Goal: Task Accomplishment & Management: Complete application form

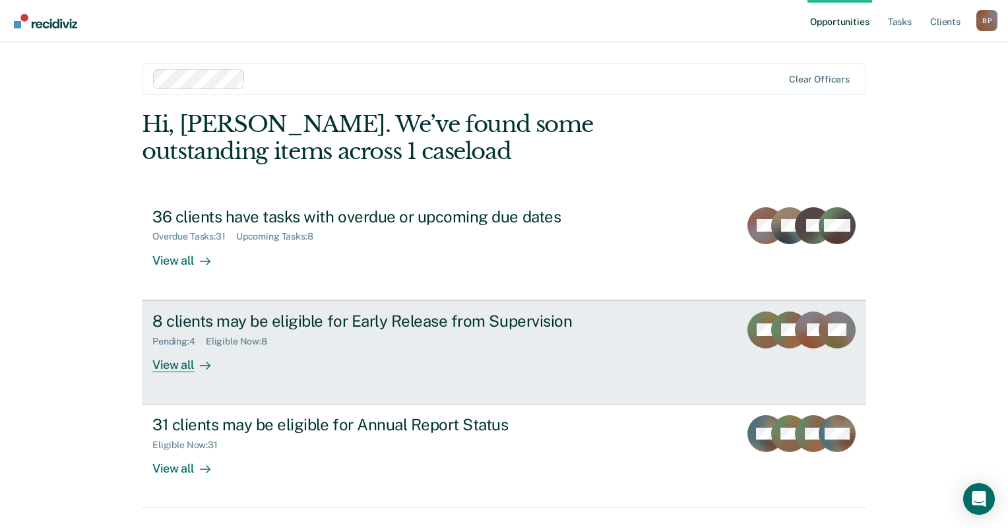
click at [168, 363] on div "View all" at bounding box center [189, 359] width 74 height 26
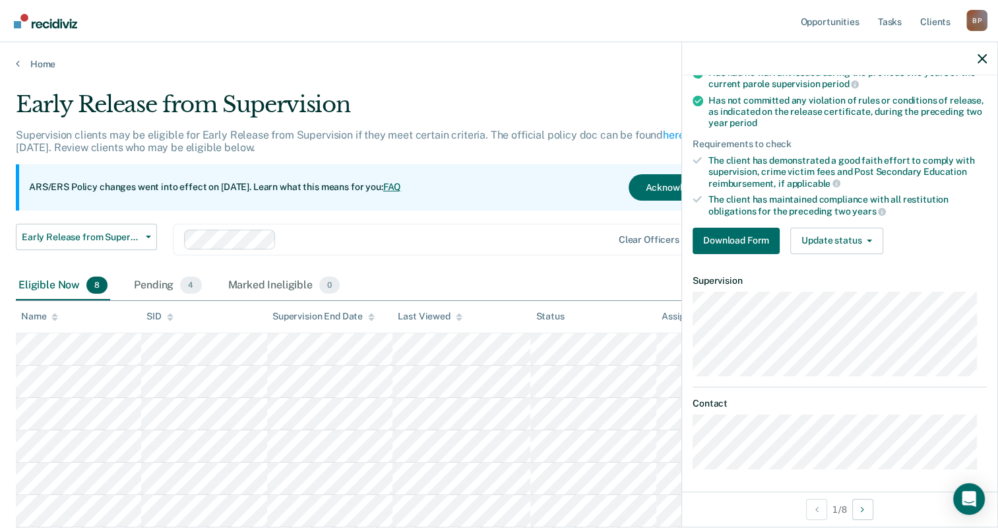
scroll to position [158, 0]
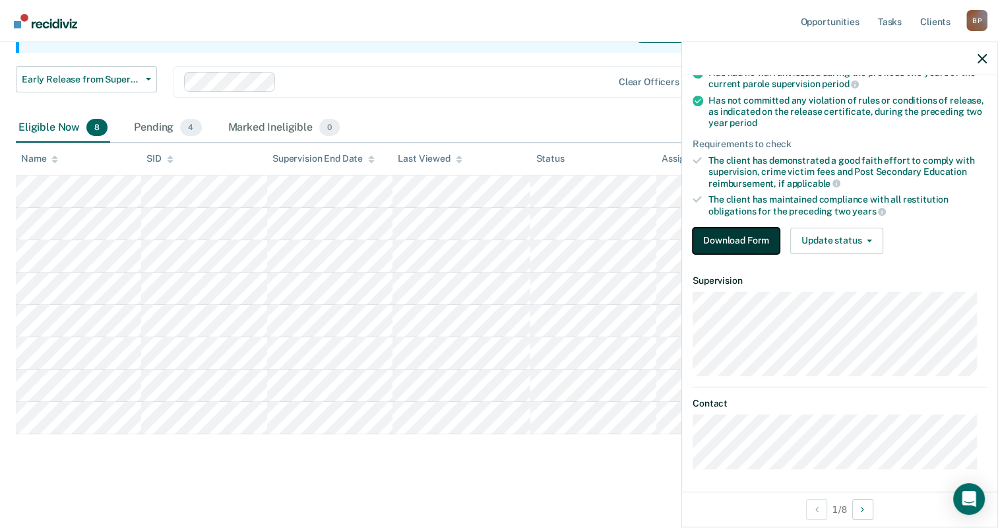
click at [753, 237] on button "Download Form" at bounding box center [736, 241] width 87 height 26
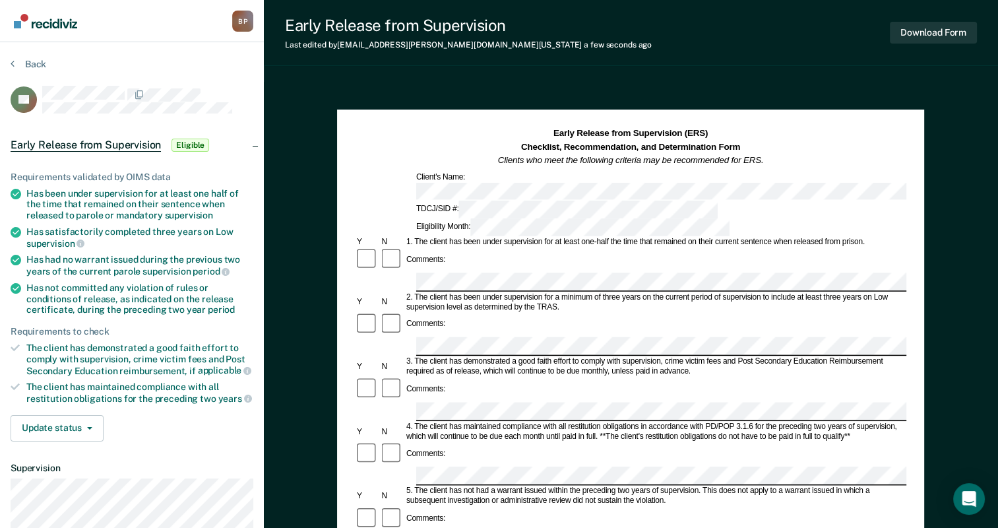
click at [581, 377] on div "Comments:" at bounding box center [630, 399] width 551 height 45
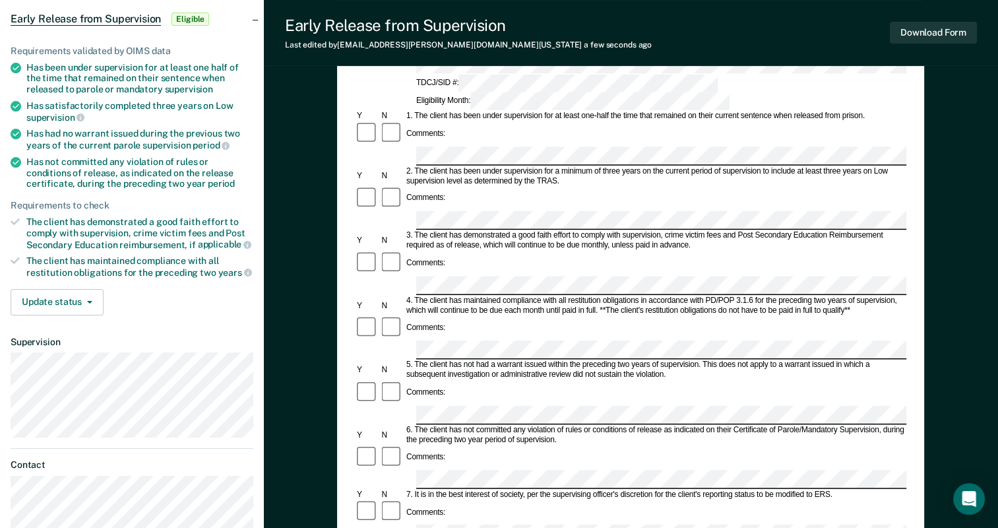
scroll to position [129, 0]
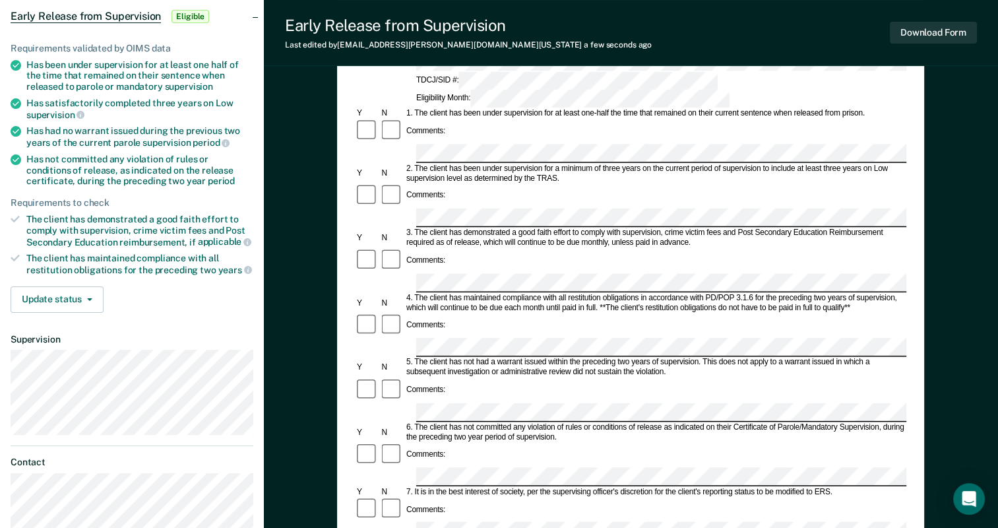
click at [478, 313] on div "Comments:" at bounding box center [630, 325] width 551 height 25
click at [493, 442] on div "Comments:" at bounding box center [630, 454] width 551 height 25
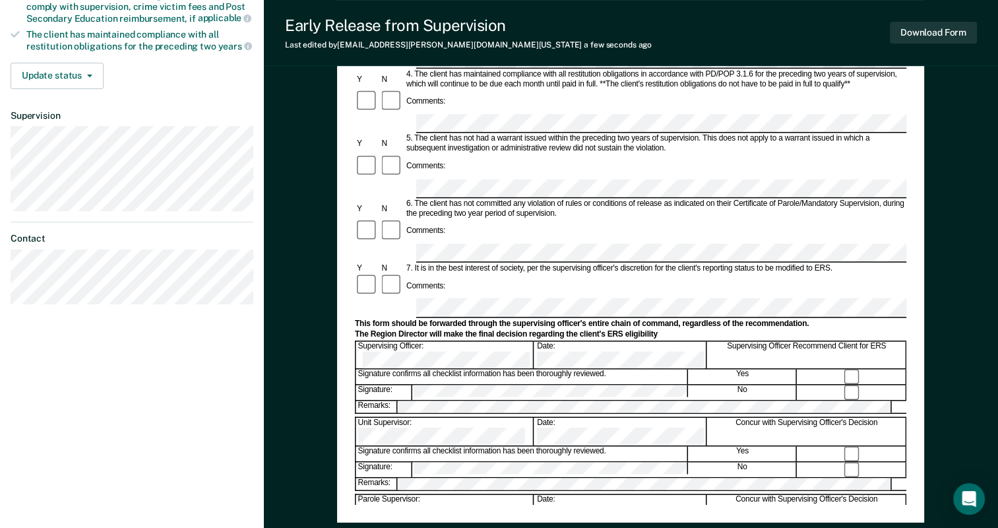
scroll to position [353, 0]
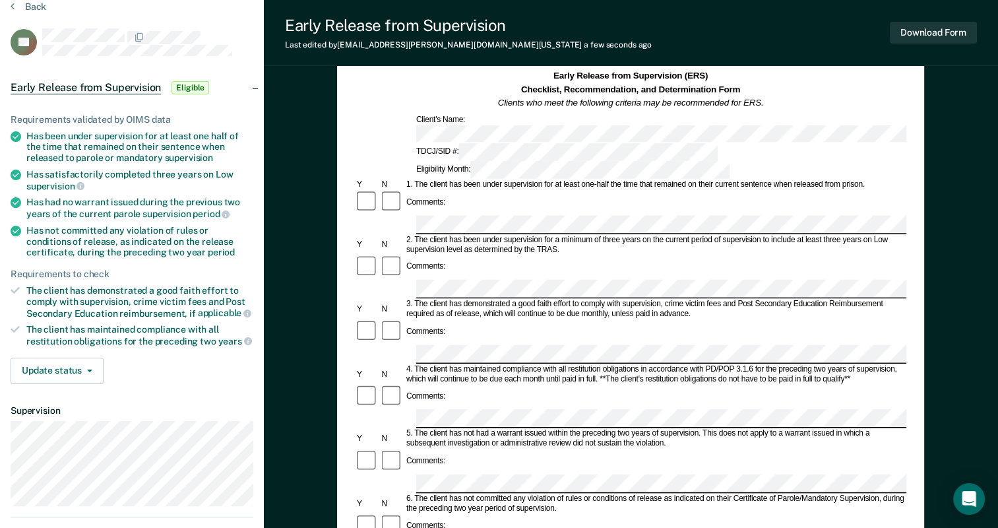
scroll to position [57, 0]
click at [933, 42] on button "Download Form" at bounding box center [933, 33] width 87 height 22
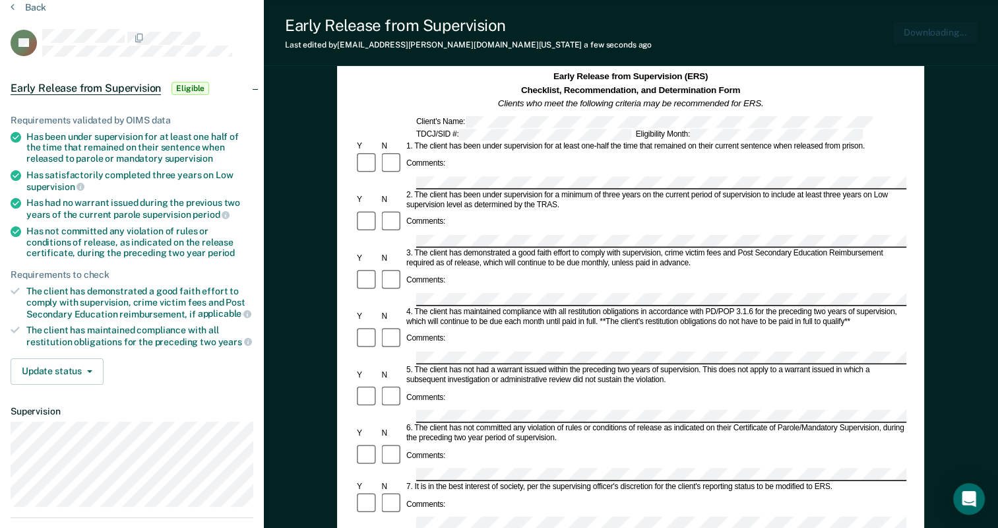
scroll to position [0, 0]
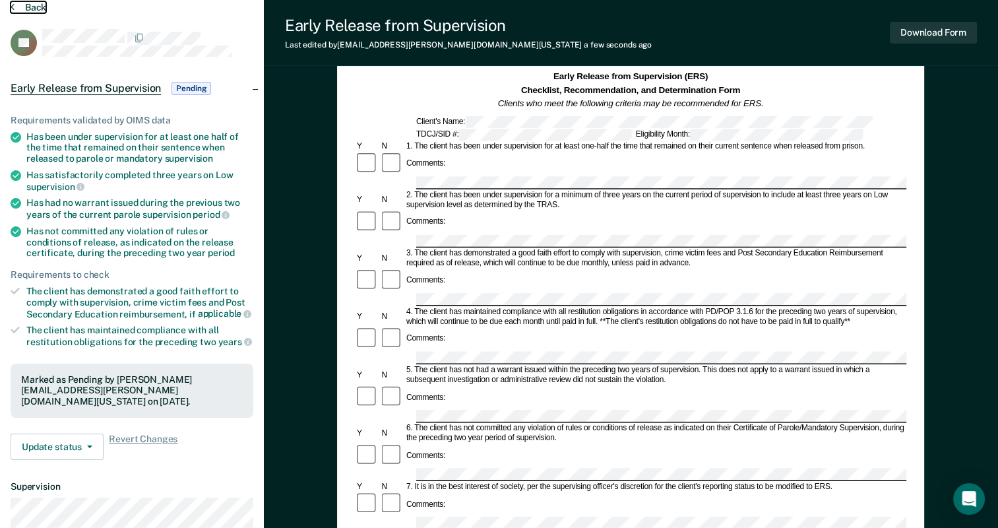
click at [24, 3] on button "Back" at bounding box center [29, 7] width 36 height 12
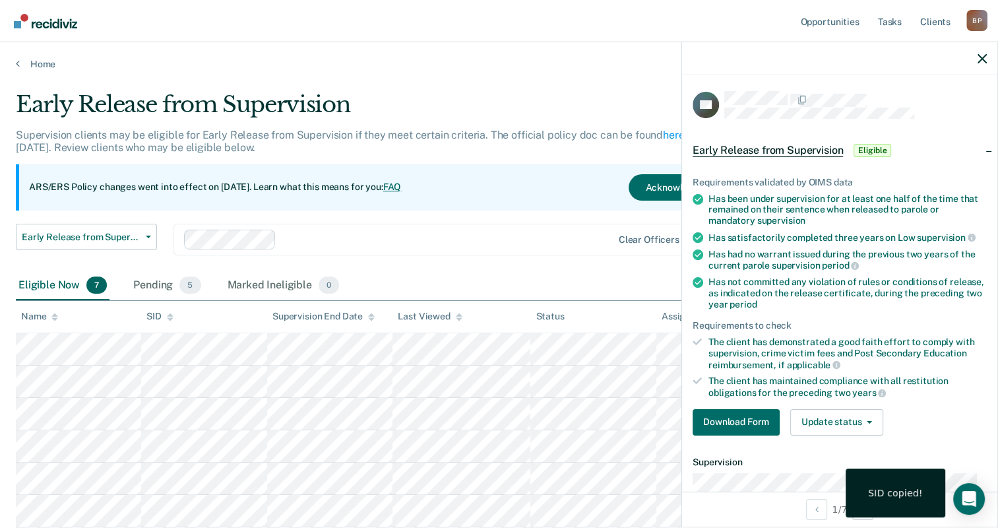
scroll to position [181, 0]
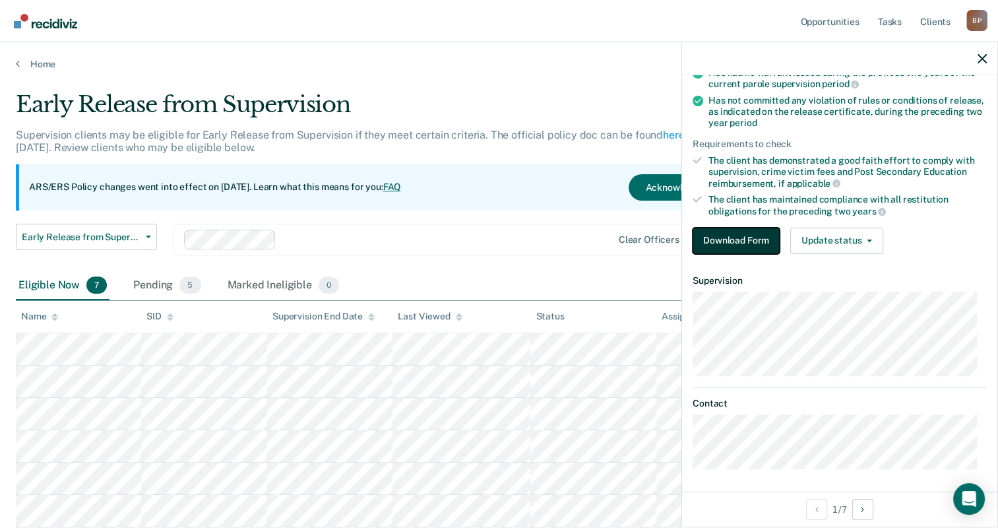
click at [761, 232] on button "Download Form" at bounding box center [736, 241] width 87 height 26
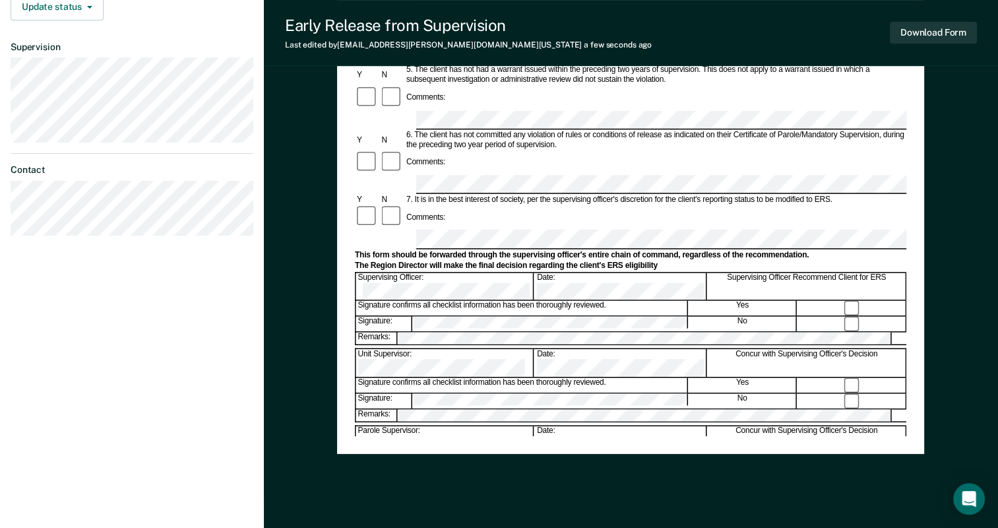
scroll to position [449, 0]
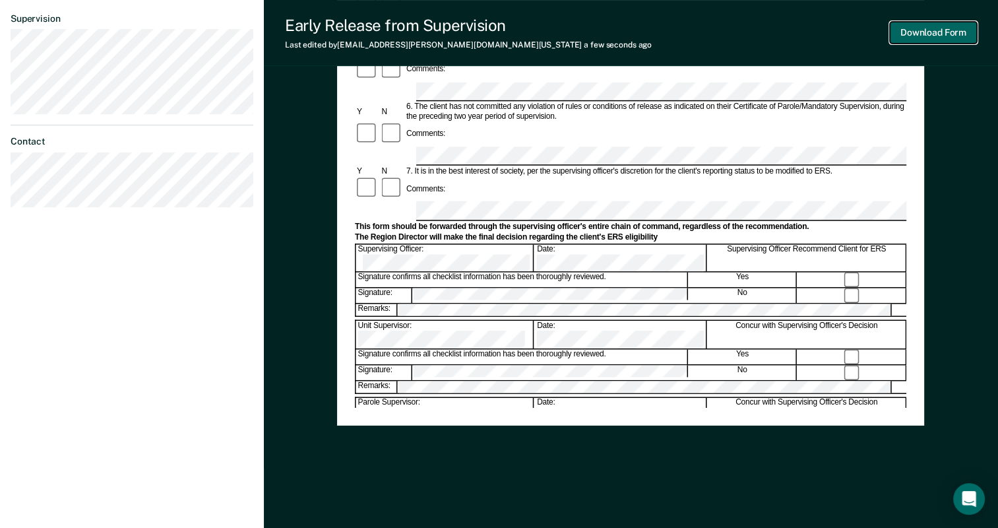
click at [959, 34] on button "Download Form" at bounding box center [933, 33] width 87 height 22
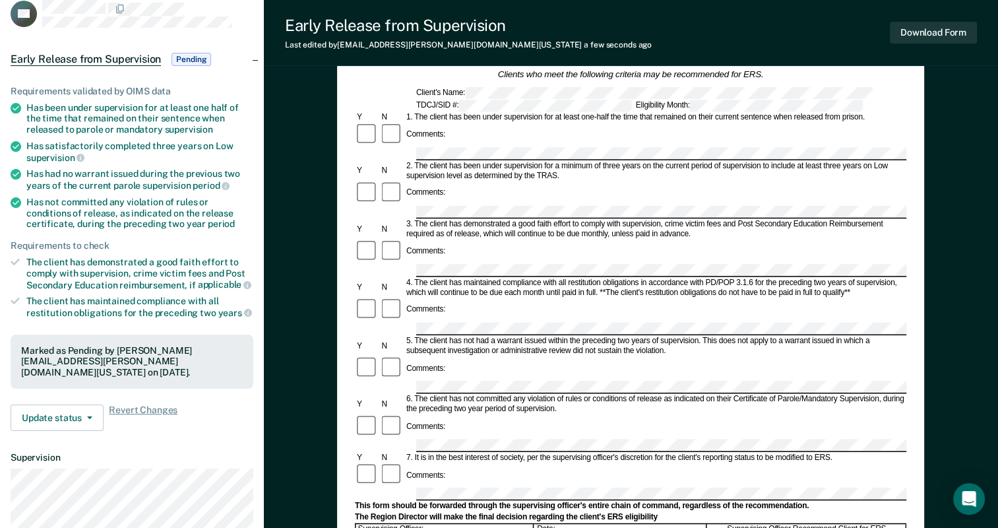
scroll to position [0, 0]
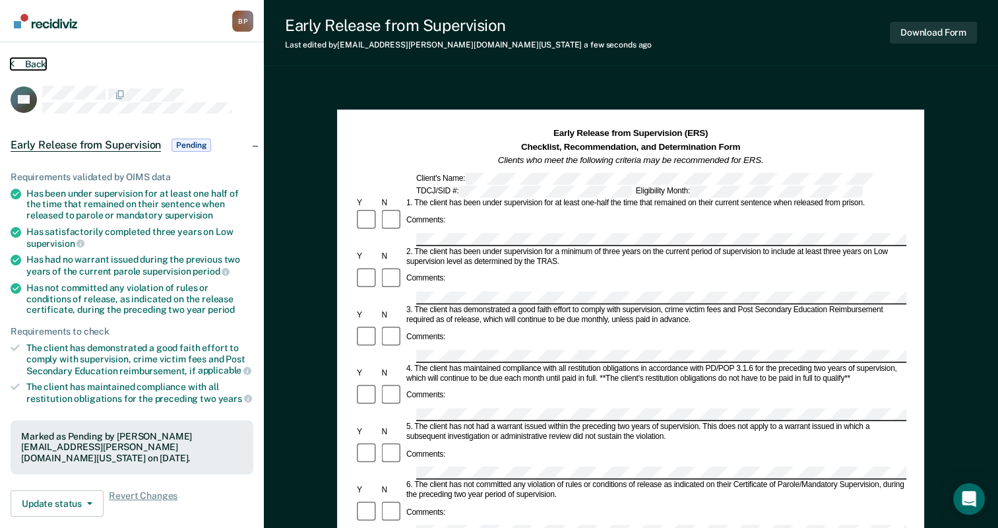
click at [23, 59] on button "Back" at bounding box center [29, 64] width 36 height 12
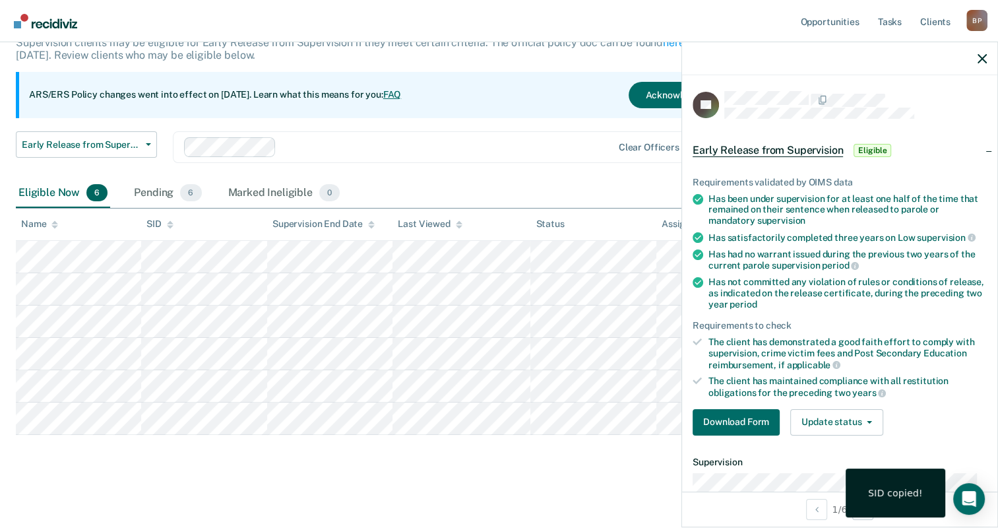
scroll to position [181, 0]
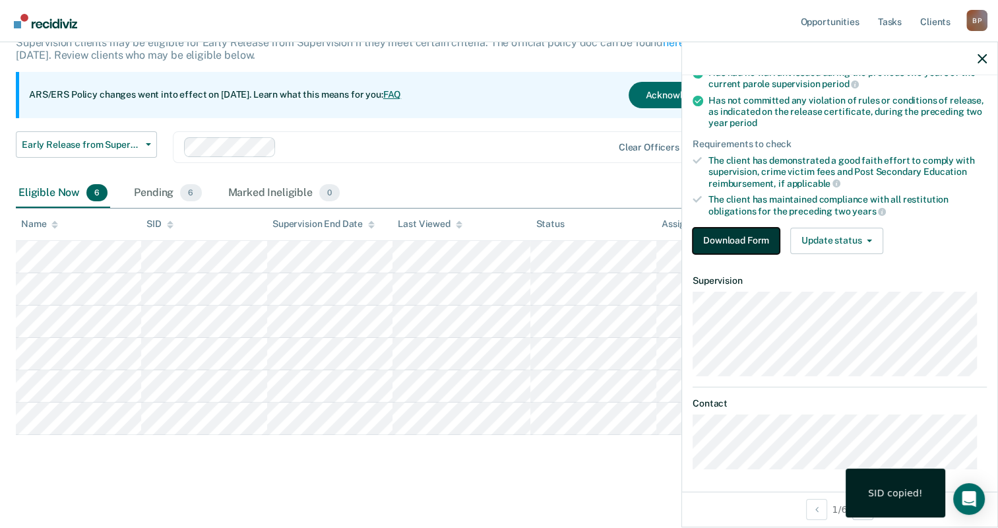
click at [749, 240] on button "Download Form" at bounding box center [736, 241] width 87 height 26
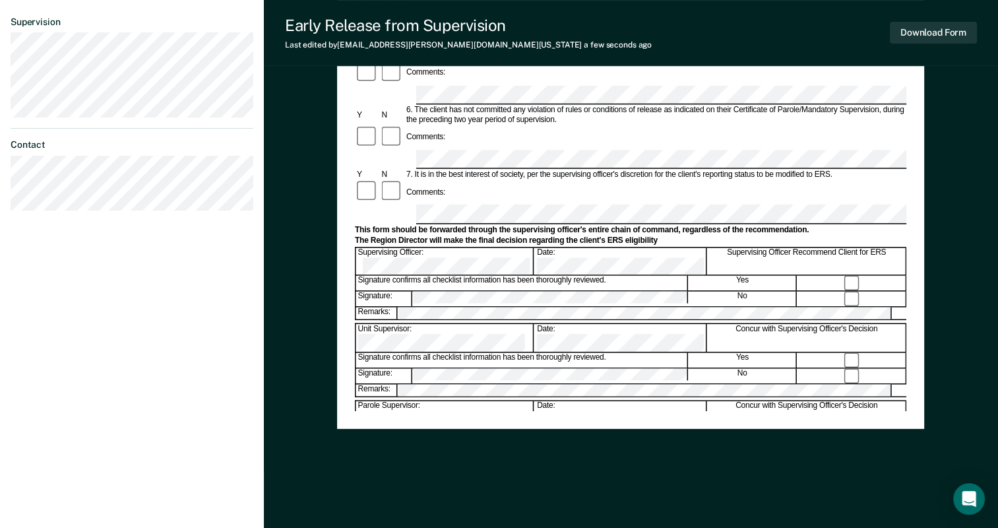
scroll to position [449, 0]
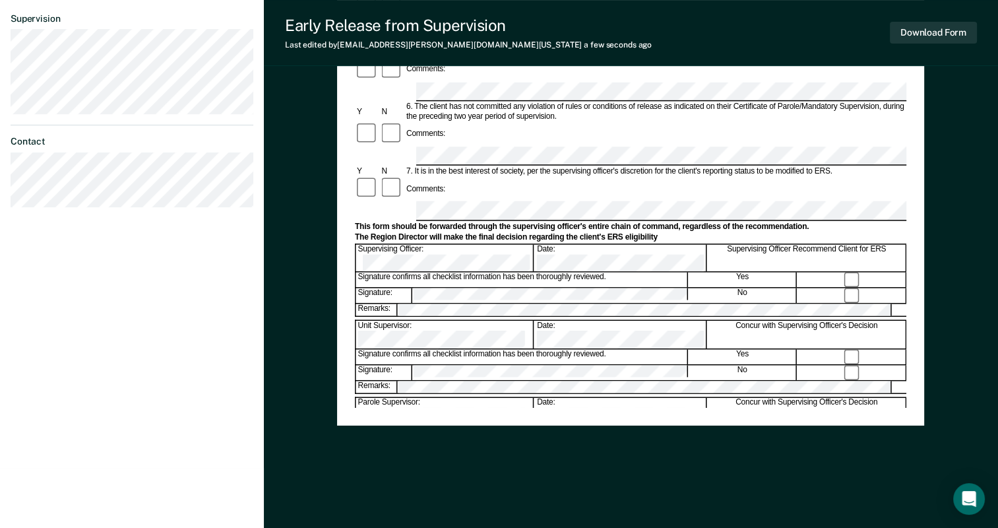
click at [583, 320] on div "Unit Supervisor: Date: Concur with Supervising Officer's Decision" at bounding box center [630, 334] width 551 height 28
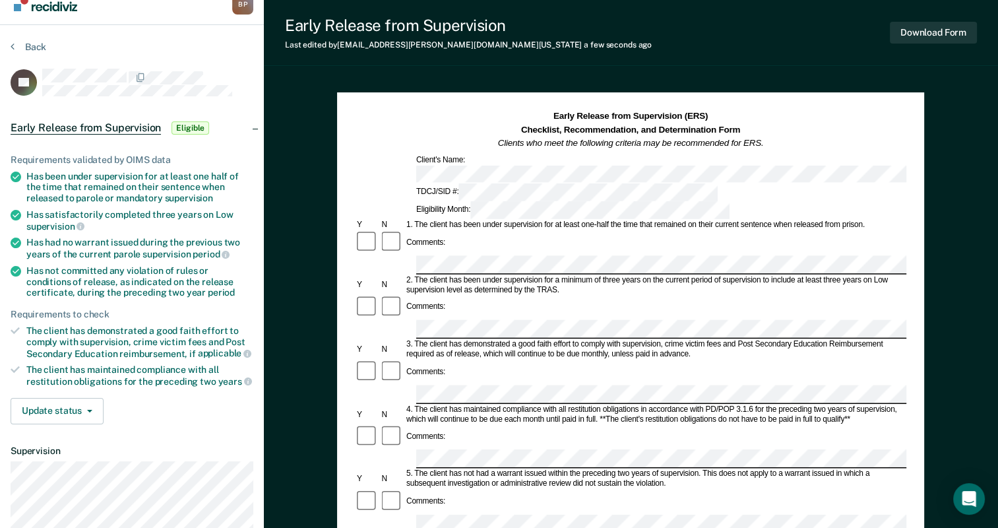
scroll to position [11, 0]
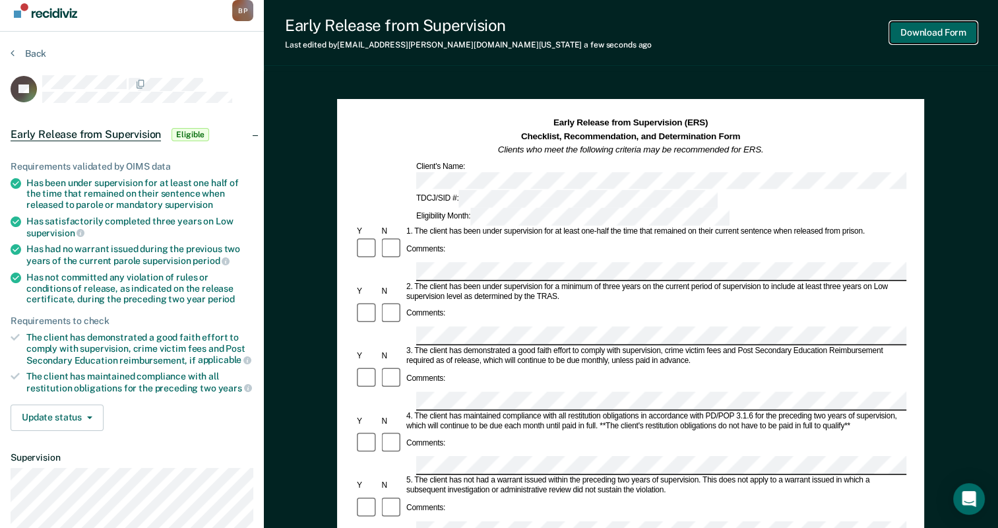
click at [931, 37] on button "Download Form" at bounding box center [933, 33] width 87 height 22
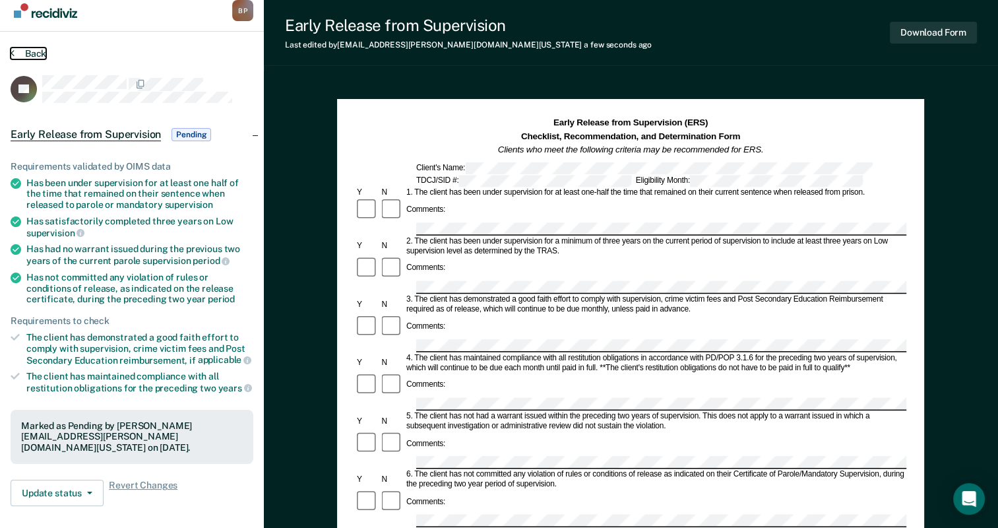
click at [38, 51] on button "Back" at bounding box center [29, 53] width 36 height 12
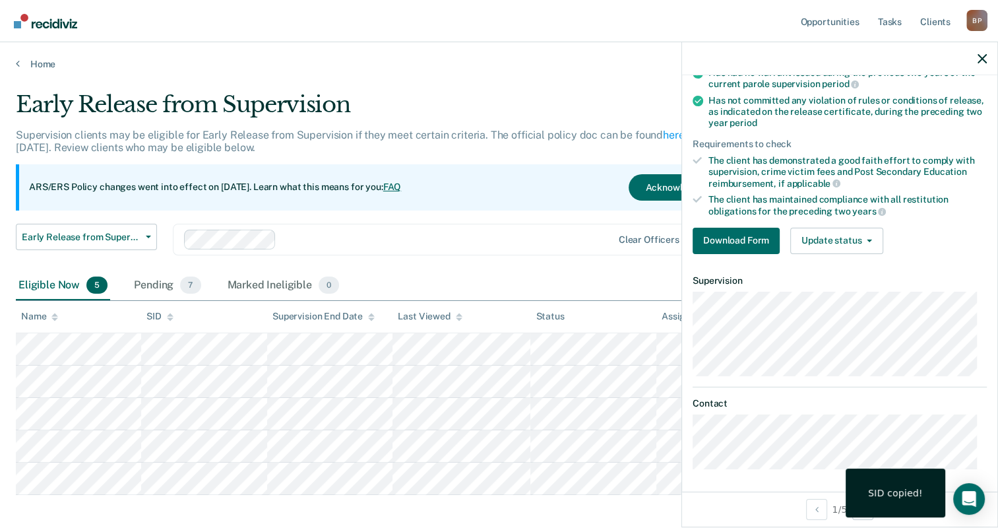
scroll to position [8, 0]
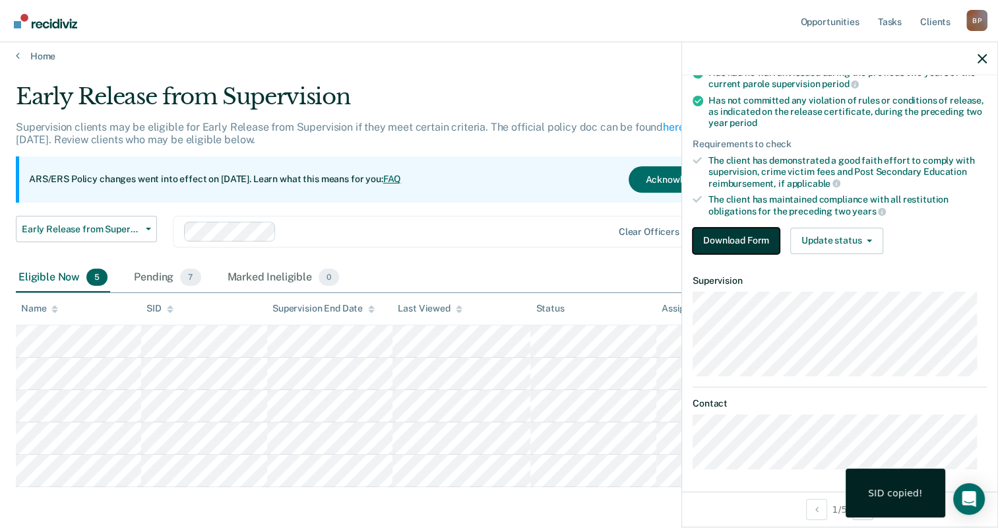
click at [741, 240] on button "Download Form" at bounding box center [736, 241] width 87 height 26
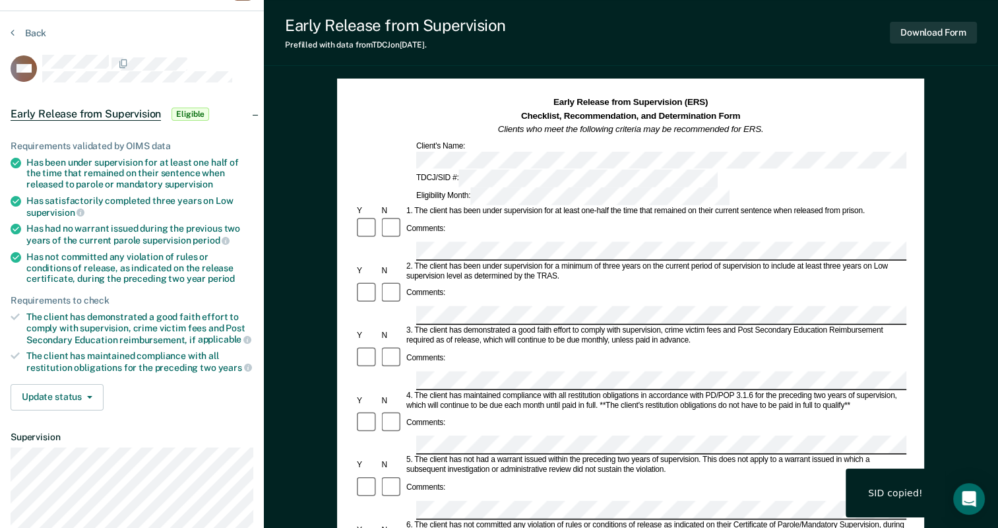
scroll to position [31, 0]
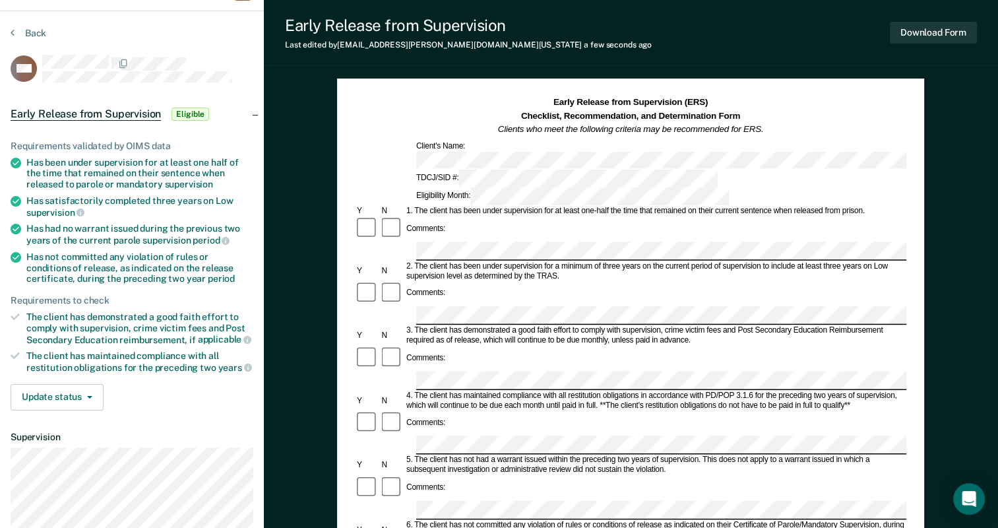
click at [607, 390] on div "4. The client has maintained compliance with all restitution obligations in acc…" at bounding box center [655, 400] width 502 height 20
click at [538, 410] on div "Comments:" at bounding box center [630, 422] width 551 height 25
click at [380, 346] on div at bounding box center [392, 358] width 24 height 25
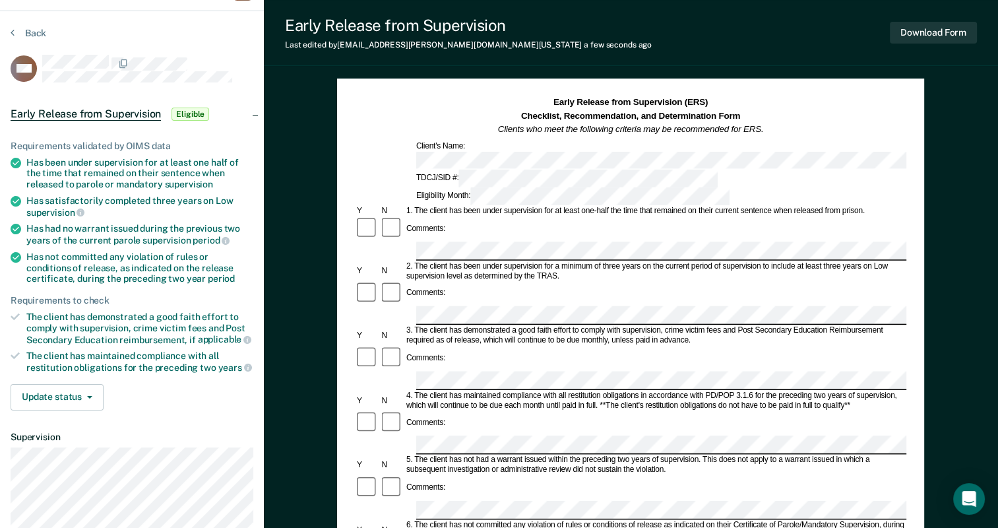
click at [966, 292] on div "Early Release from Supervision (ERS) Checklist, Recommendation, and Determinati…" at bounding box center [631, 499] width 734 height 896
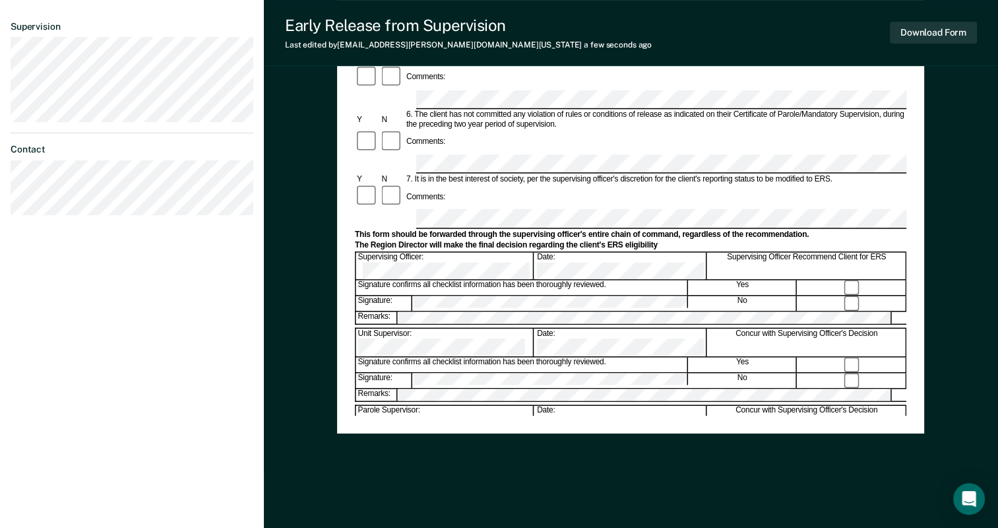
scroll to position [443, 0]
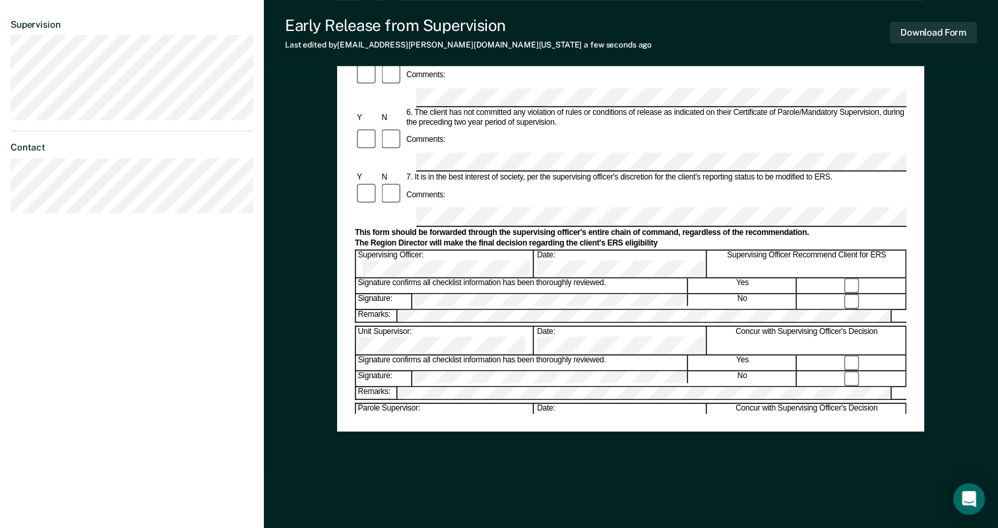
click at [496, 418] on div "Early Release from Supervision (ERS) Checklist, Recommendation, and Determinati…" at bounding box center [630, 48] width 587 height 765
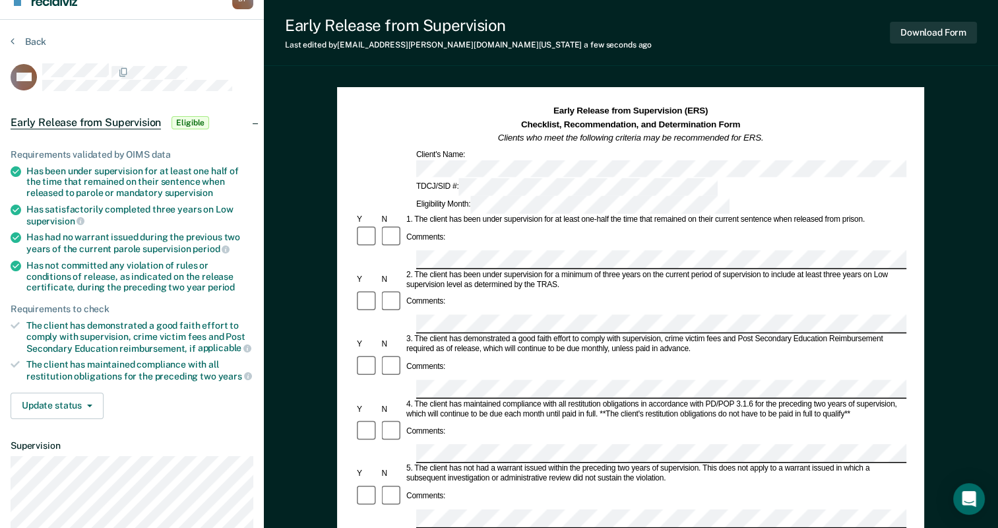
scroll to position [9, 0]
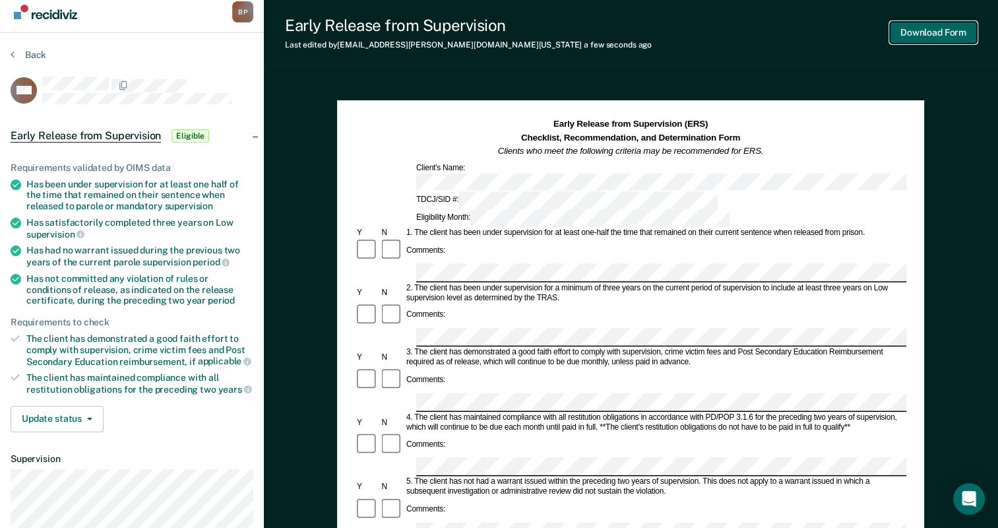
click at [913, 40] on button "Download Form" at bounding box center [933, 33] width 87 height 22
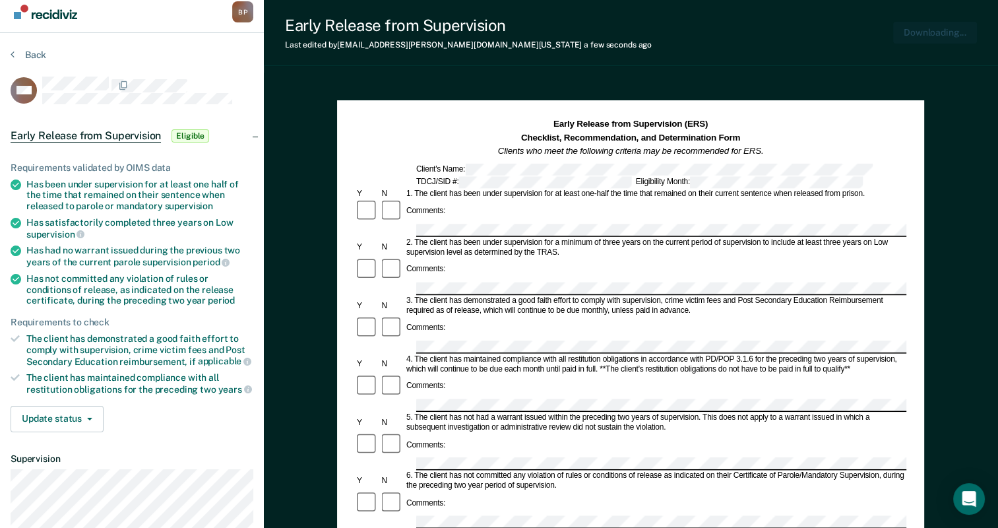
scroll to position [0, 0]
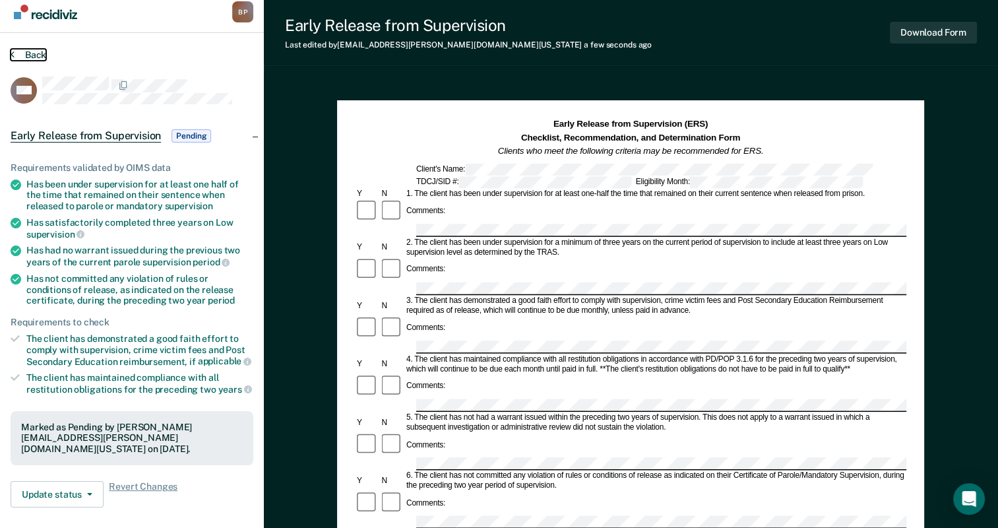
click at [22, 50] on button "Back" at bounding box center [29, 55] width 36 height 12
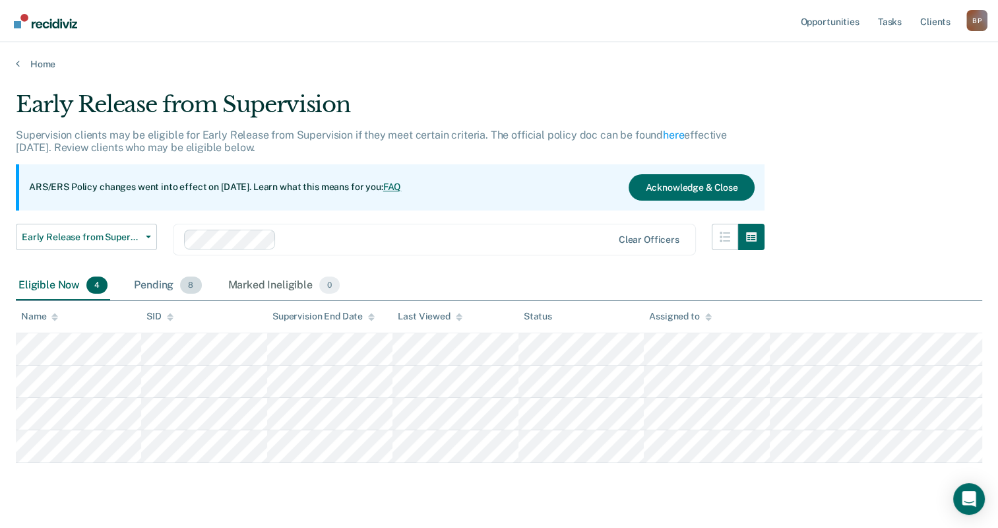
click at [161, 284] on div "Pending 8" at bounding box center [167, 285] width 73 height 29
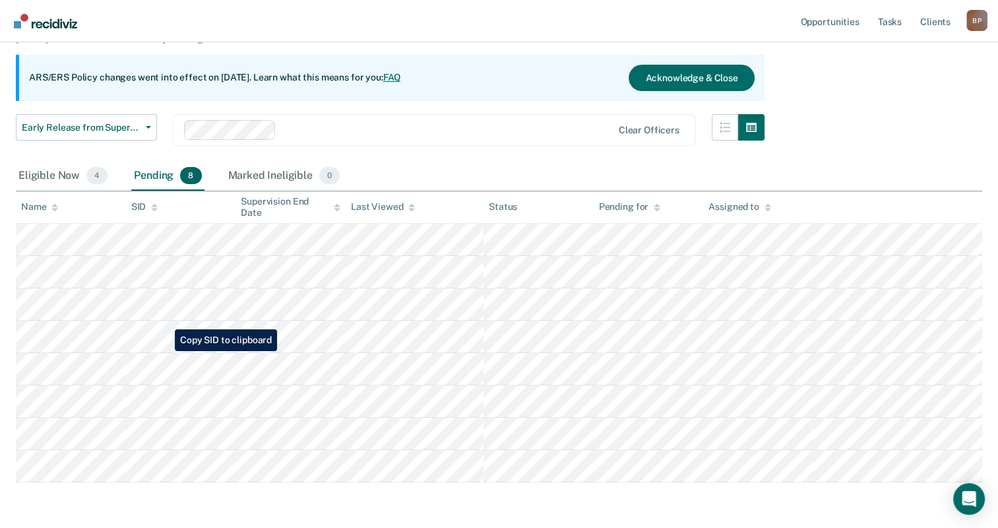
scroll to position [109, 0]
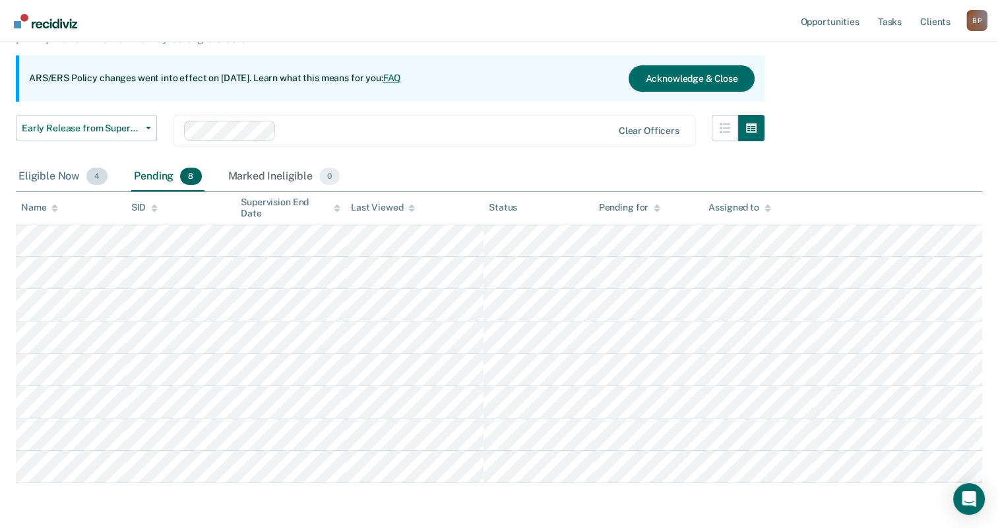
click at [78, 169] on div "Eligible Now 4" at bounding box center [63, 176] width 94 height 29
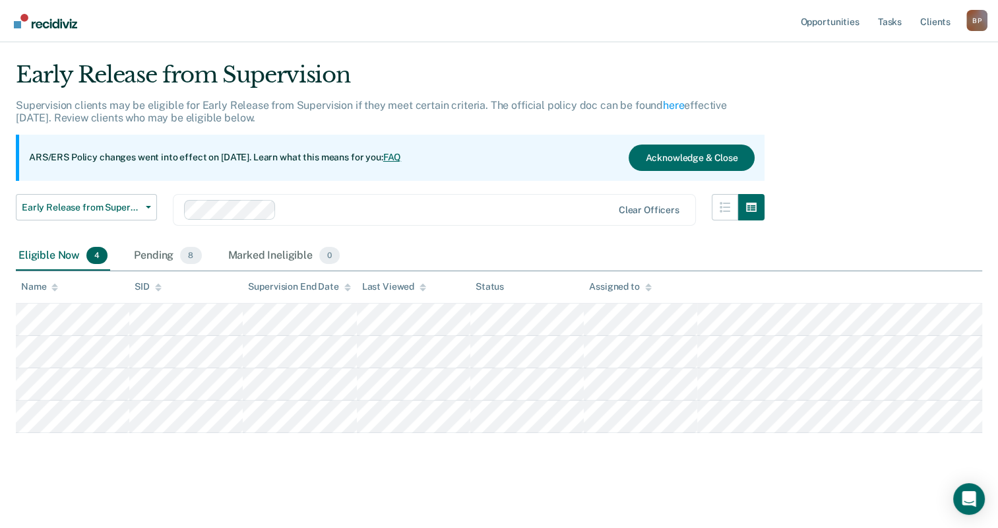
scroll to position [28, 0]
